Goal: Information Seeking & Learning: Learn about a topic

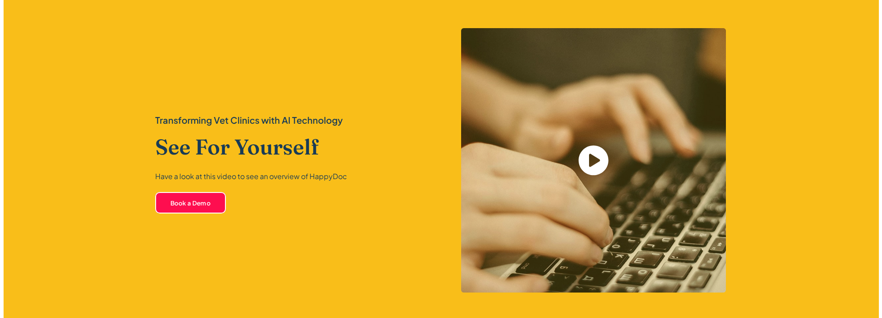
scroll to position [1813, 0]
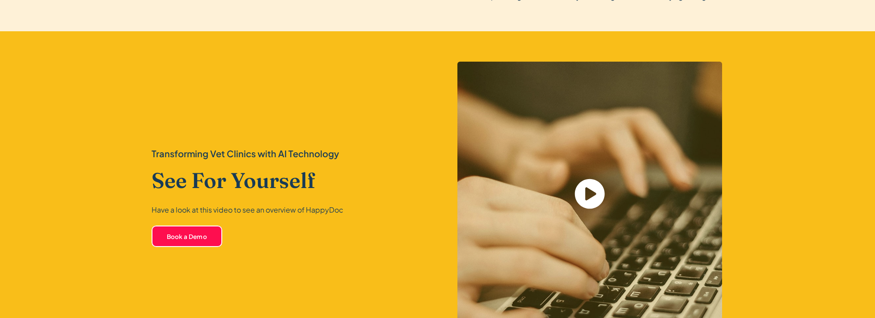
click at [601, 192] on icon "open lightbox" at bounding box center [589, 194] width 30 height 30
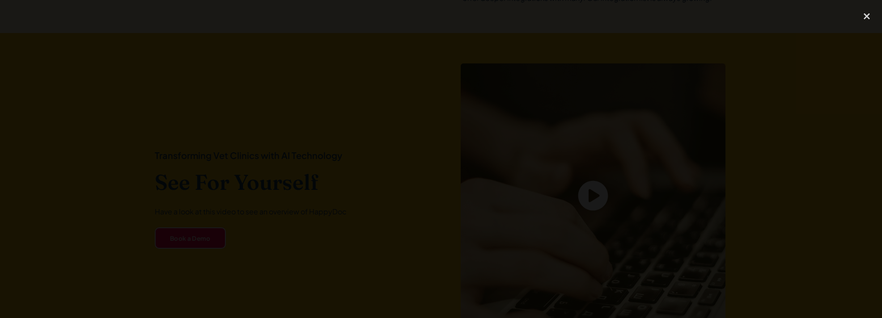
click at [127, 130] on div at bounding box center [441, 159] width 882 height 306
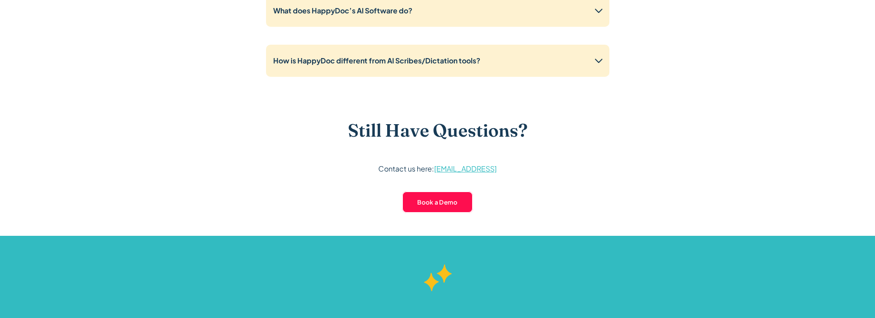
scroll to position [2160, 0]
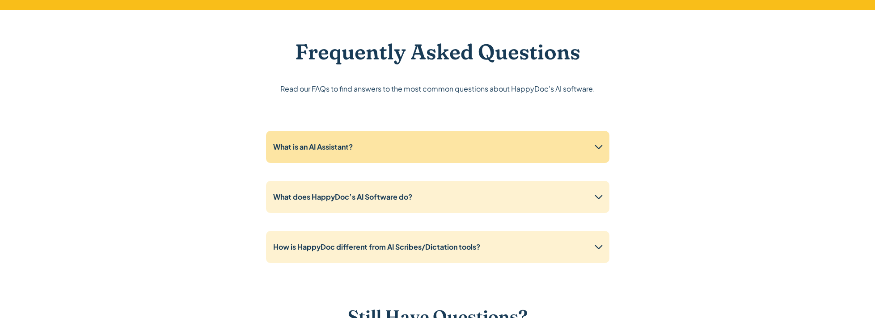
click at [310, 143] on strong "What is an AI Assistant?" at bounding box center [313, 146] width 80 height 9
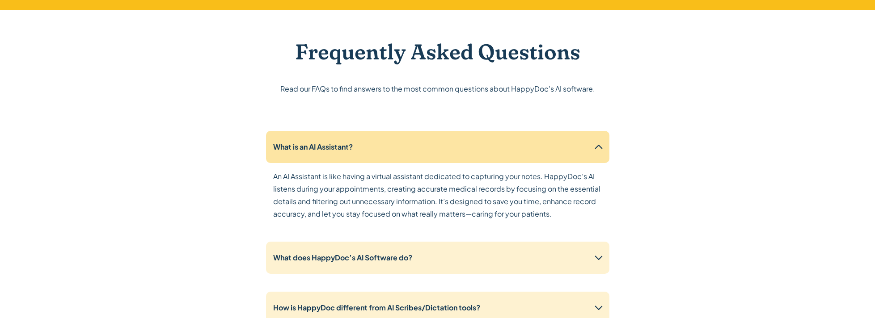
click at [327, 143] on strong "What is an AI Assistant?" at bounding box center [313, 146] width 80 height 9
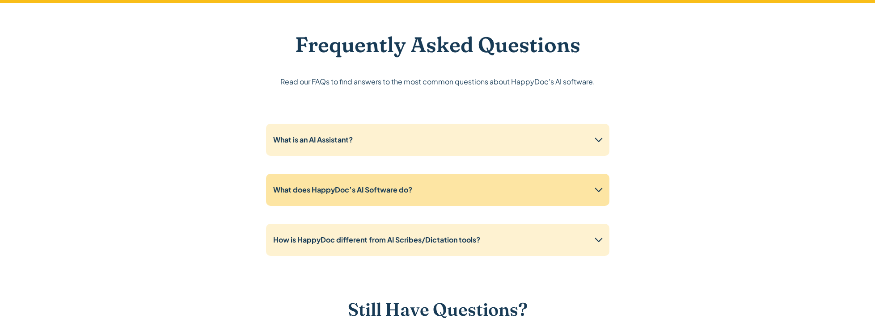
scroll to position [2173, 0]
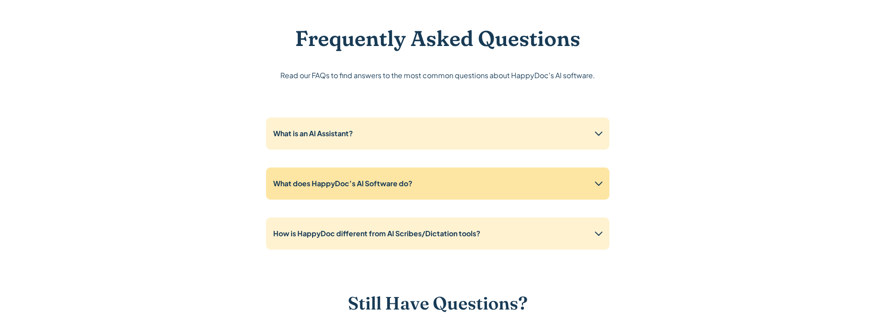
click at [334, 185] on strong "What does HappyDoc’s AI Software do?" at bounding box center [342, 183] width 139 height 9
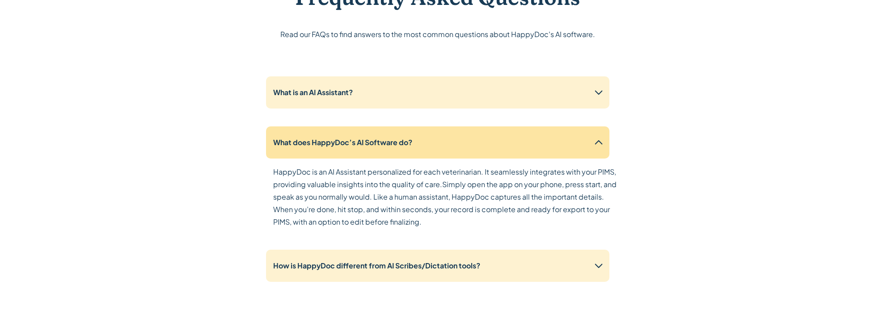
scroll to position [2228, 0]
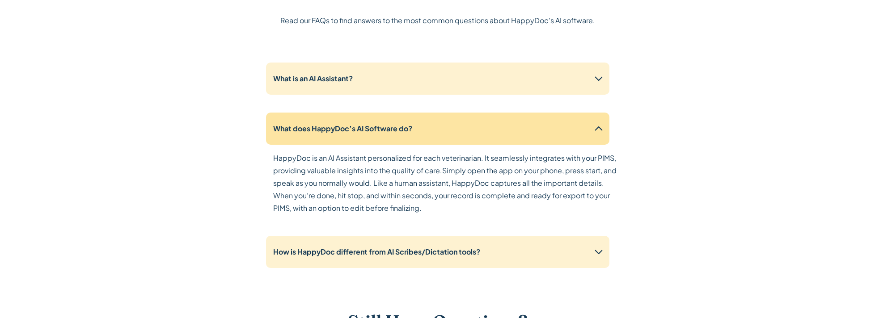
click at [390, 138] on div "What does HappyDoc’s AI Software do?" at bounding box center [437, 129] width 343 height 32
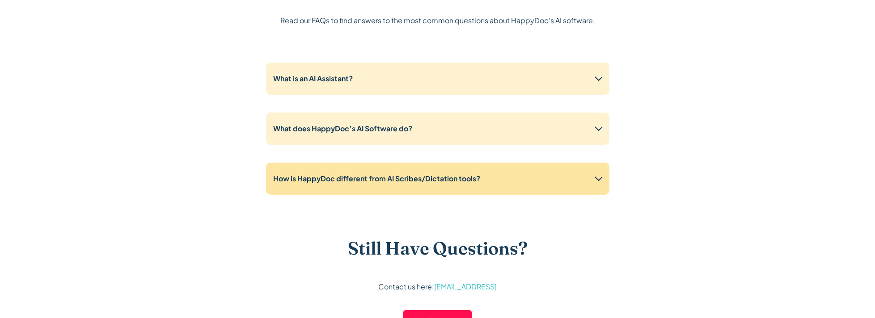
click at [388, 174] on strong "How is HappyDoc different from AI Scribes/Dictation tools?" at bounding box center [376, 178] width 207 height 9
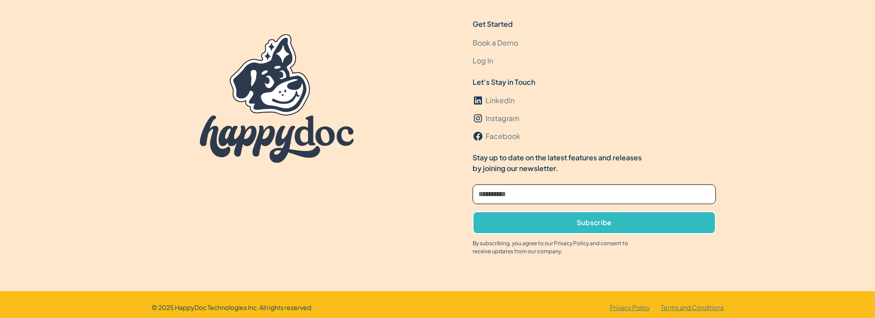
scroll to position [3150, 0]
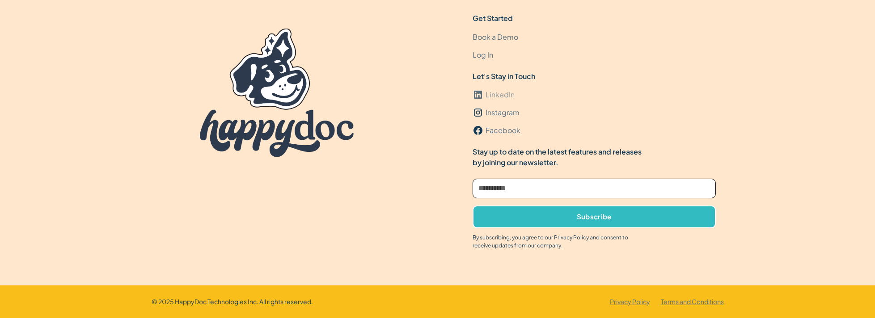
click at [495, 92] on div "LinkedIn" at bounding box center [499, 94] width 29 height 11
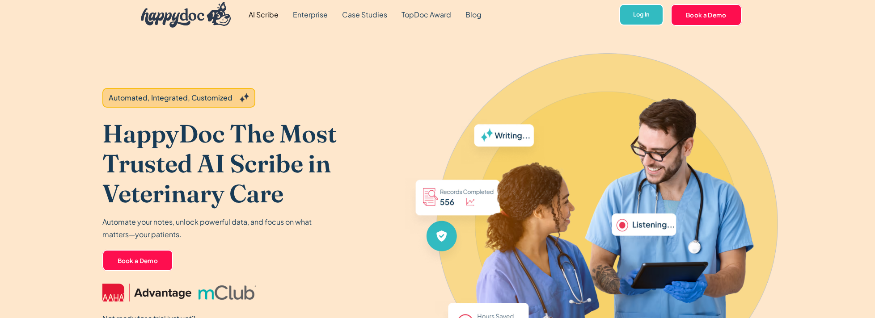
scroll to position [0, 0]
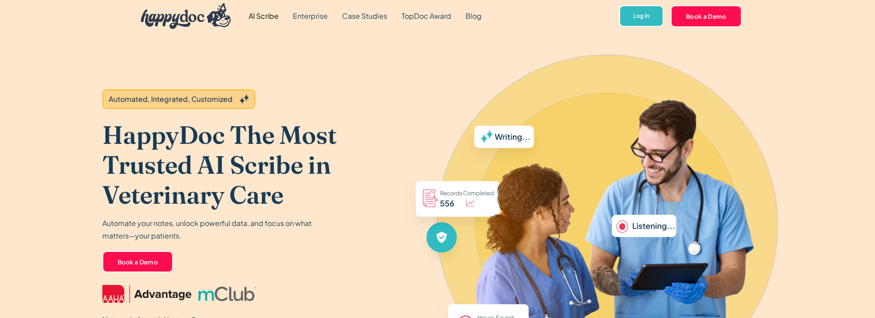
click at [268, 19] on link "AI Scribe" at bounding box center [263, 16] width 44 height 32
click at [312, 12] on link "Enterprise" at bounding box center [310, 16] width 49 height 32
